Goal: Find specific page/section: Find specific page/section

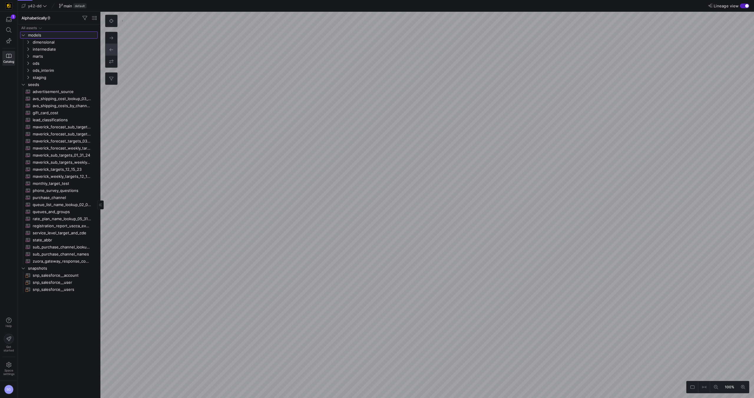
click at [26, 34] on span "models" at bounding box center [58, 35] width 77 height 6
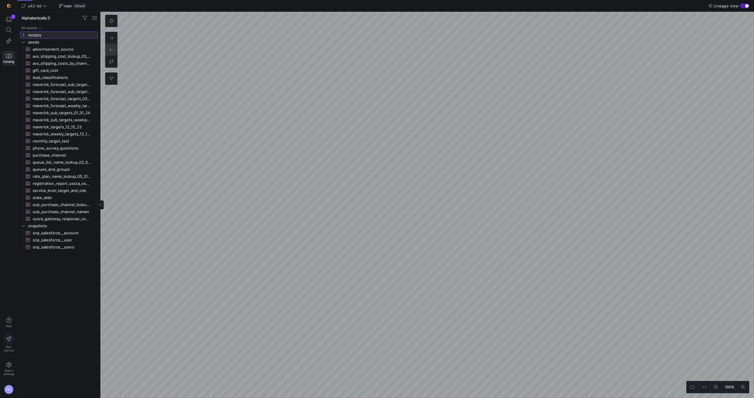
click at [28, 37] on span "models" at bounding box center [62, 35] width 69 height 7
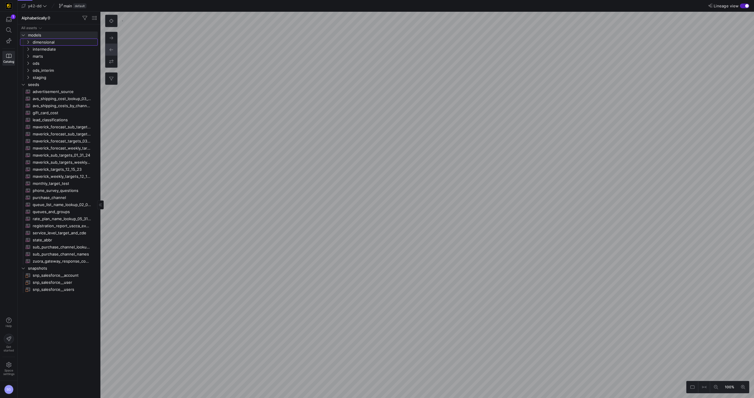
click at [28, 40] on icon "Press SPACE to select this row." at bounding box center [28, 42] width 4 height 4
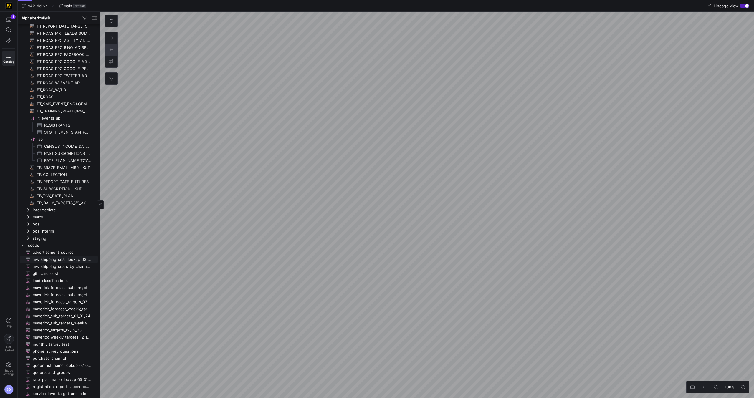
scroll to position [786, 0]
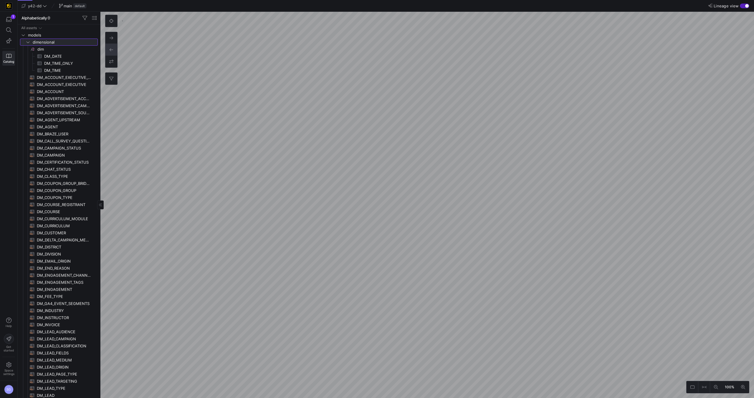
click at [28, 42] on icon at bounding box center [28, 42] width 4 height 4
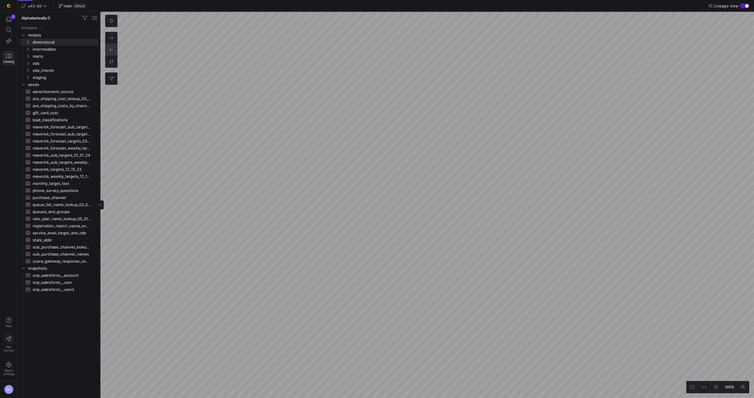
click at [9, 55] on icon at bounding box center [8, 55] width 5 height 5
click at [27, 79] on icon "Press SPACE to select this row." at bounding box center [28, 78] width 4 height 4
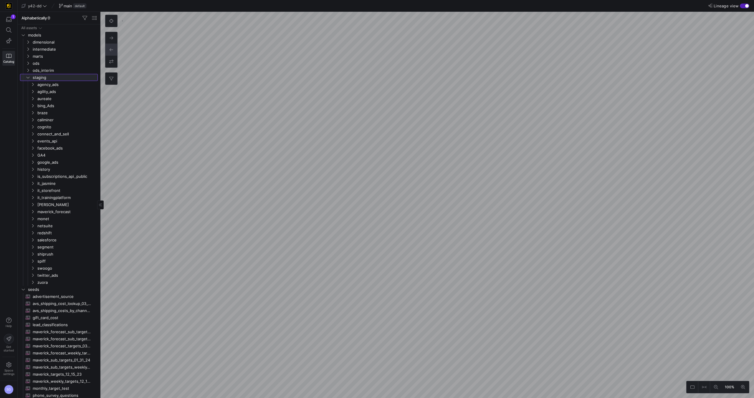
click at [27, 77] on icon at bounding box center [28, 78] width 4 height 4
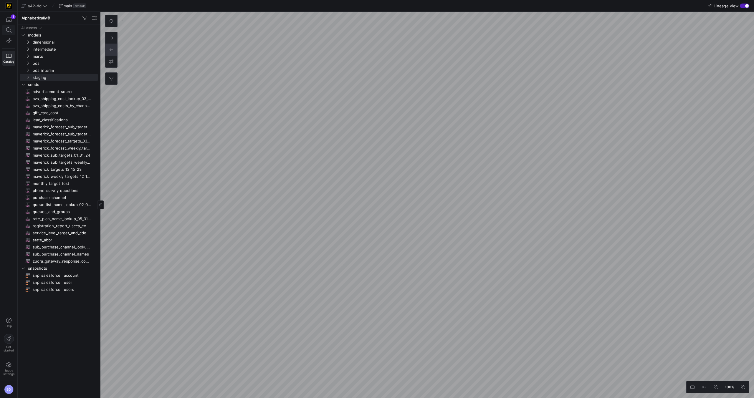
click at [8, 30] on icon at bounding box center [8, 29] width 5 height 5
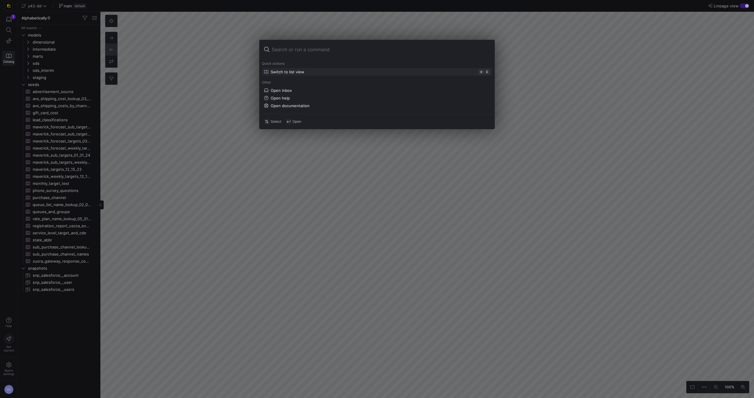
click at [293, 49] on input at bounding box center [381, 49] width 218 height 9
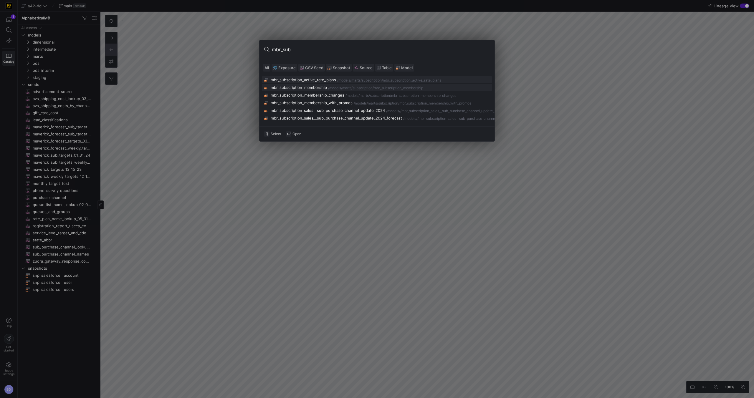
type input "mbr_sub"
click at [311, 90] on div "mbr_subscription_membership" at bounding box center [299, 87] width 56 height 5
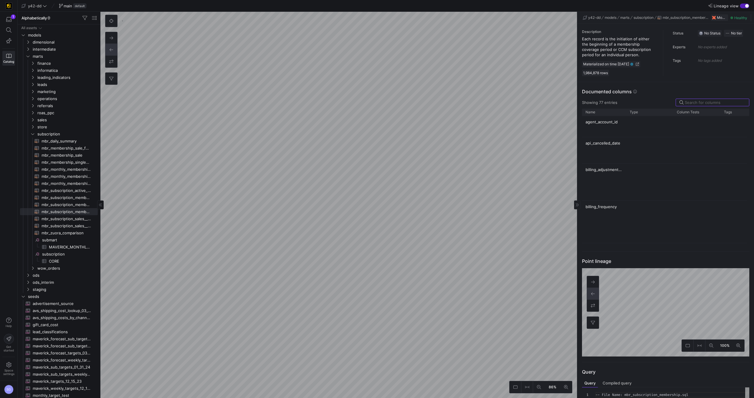
scroll to position [53, 0]
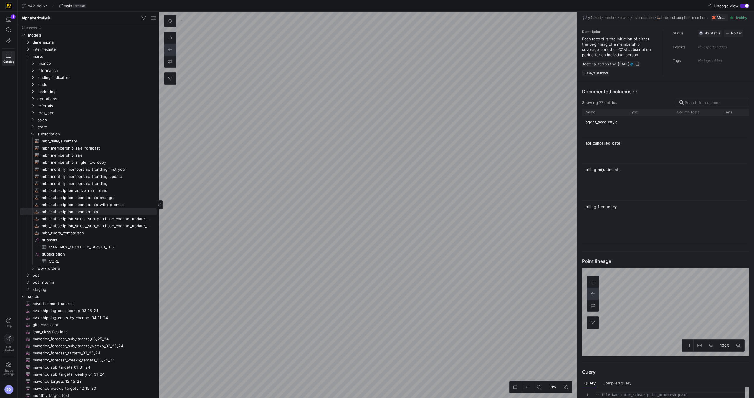
click at [172, 204] on as-split "Alphabetically Drag here to set row groups Drag here to set column labels Group…" at bounding box center [386, 205] width 736 height 387
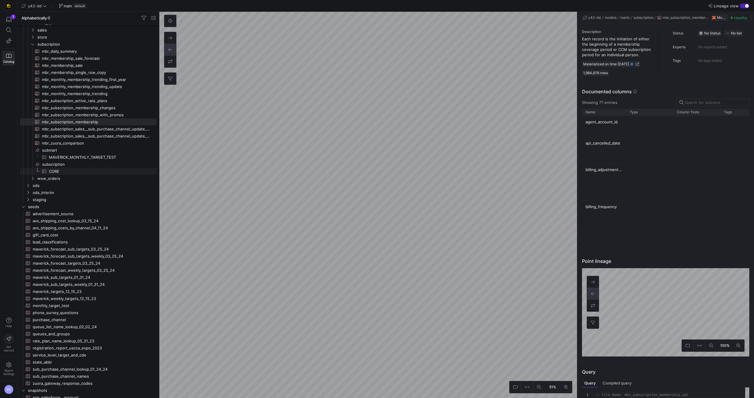
scroll to position [92, 0]
